Goal: Task Accomplishment & Management: Complete application form

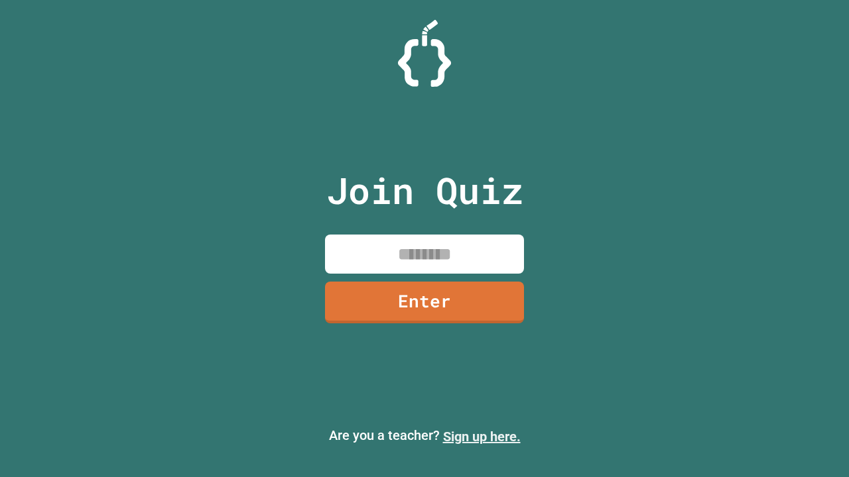
click at [481, 437] on link "Sign up here." at bounding box center [482, 437] width 78 height 16
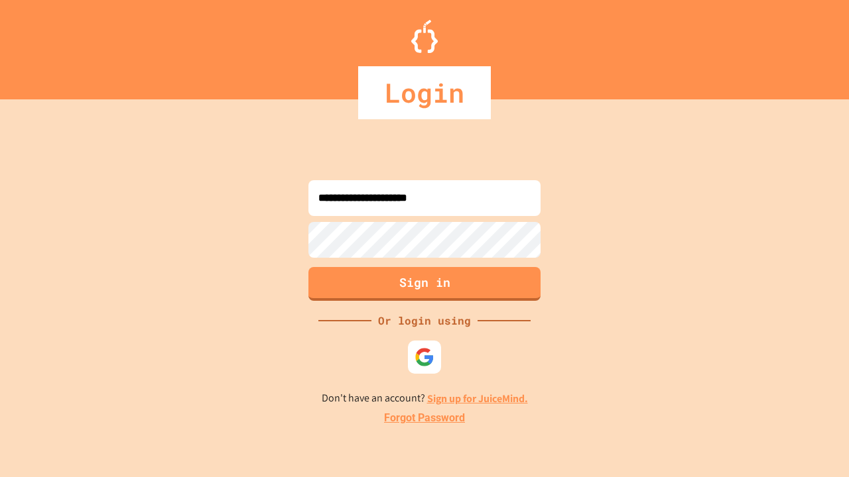
type input "**********"
